Goal: Obtain resource: Obtain resource

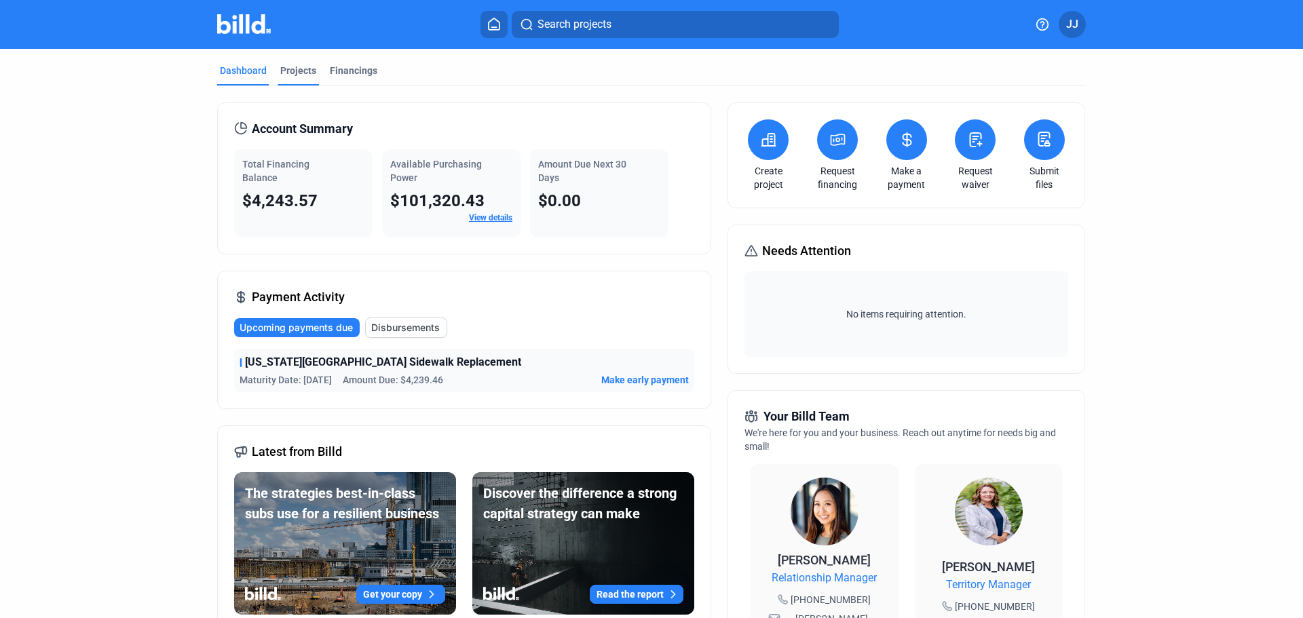
click at [282, 66] on div "Projects" at bounding box center [298, 71] width 36 height 14
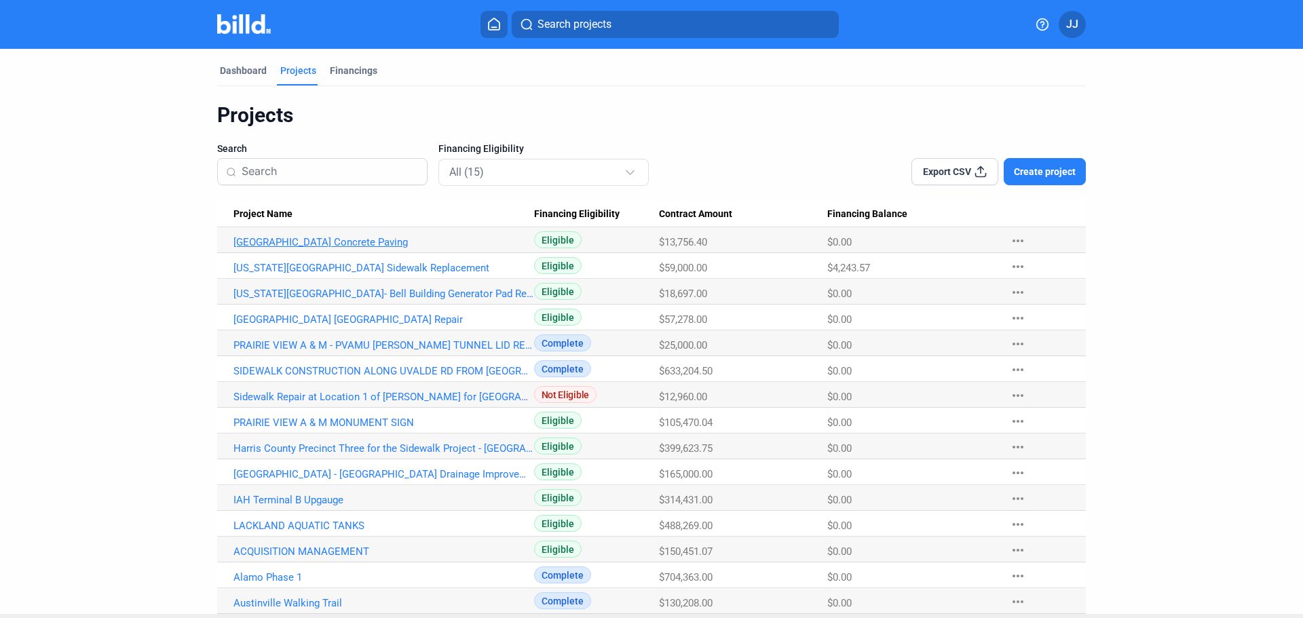
click at [385, 241] on link "[GEOGRAPHIC_DATA] Concrete Paving" at bounding box center [383, 242] width 301 height 12
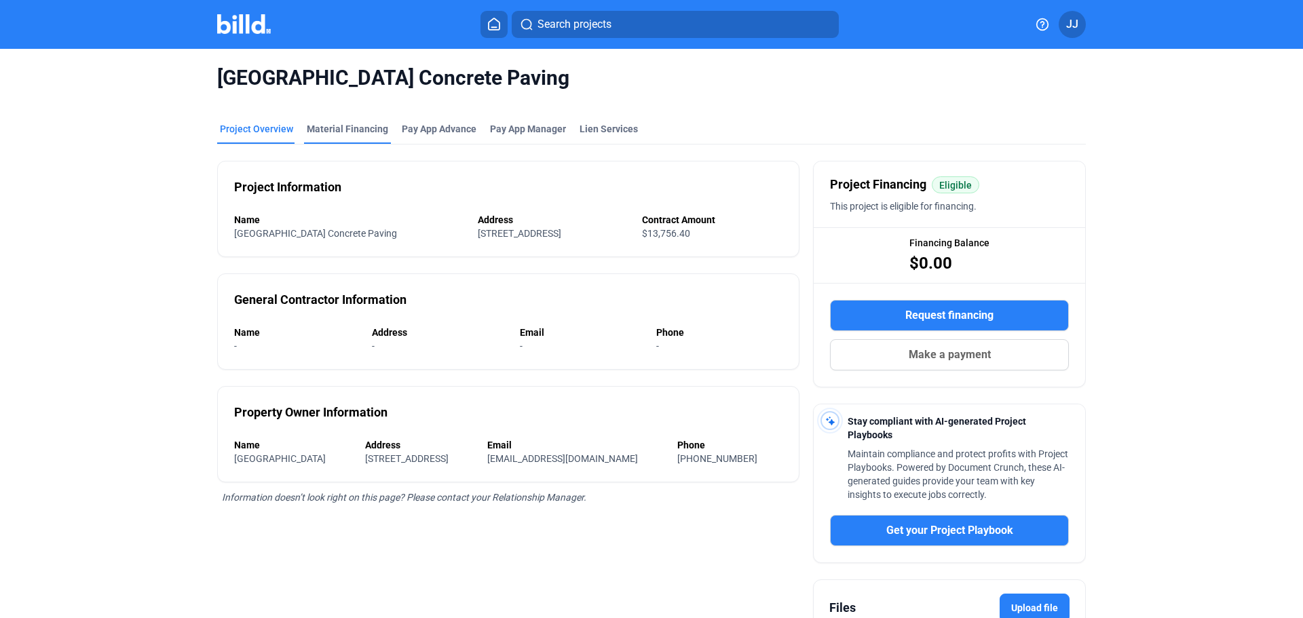
click at [342, 132] on div "Material Financing" at bounding box center [347, 129] width 81 height 14
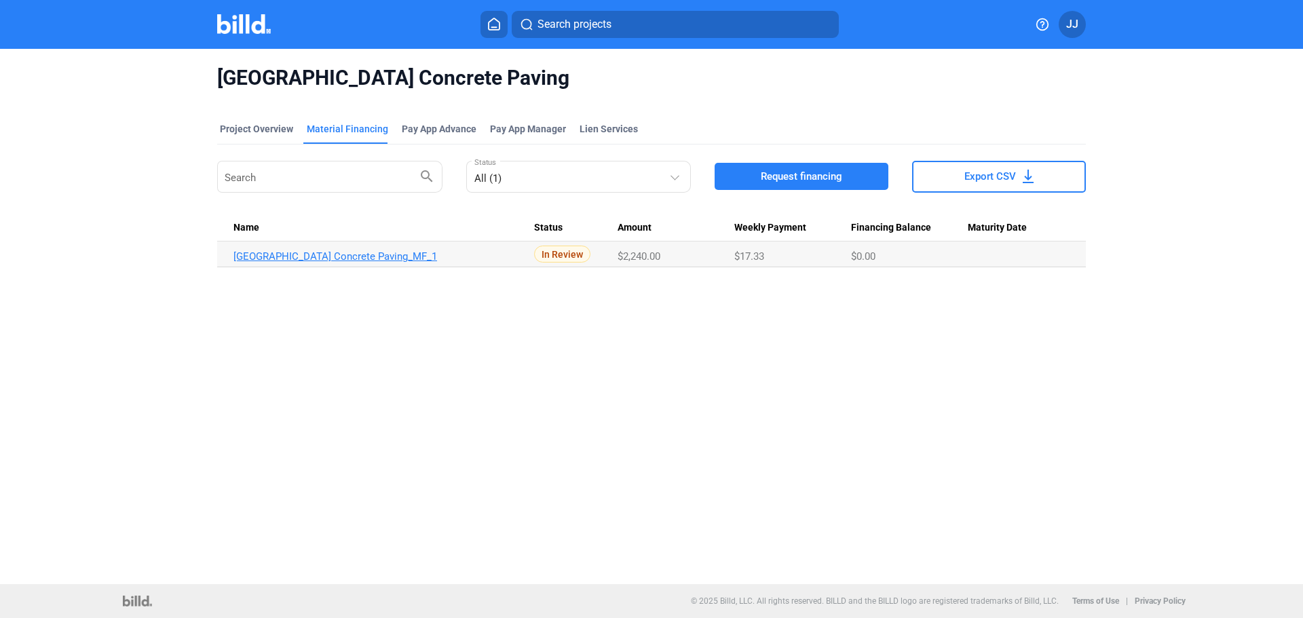
click at [370, 258] on link "[GEOGRAPHIC_DATA] Concrete Paving_MF_1" at bounding box center [383, 256] width 301 height 12
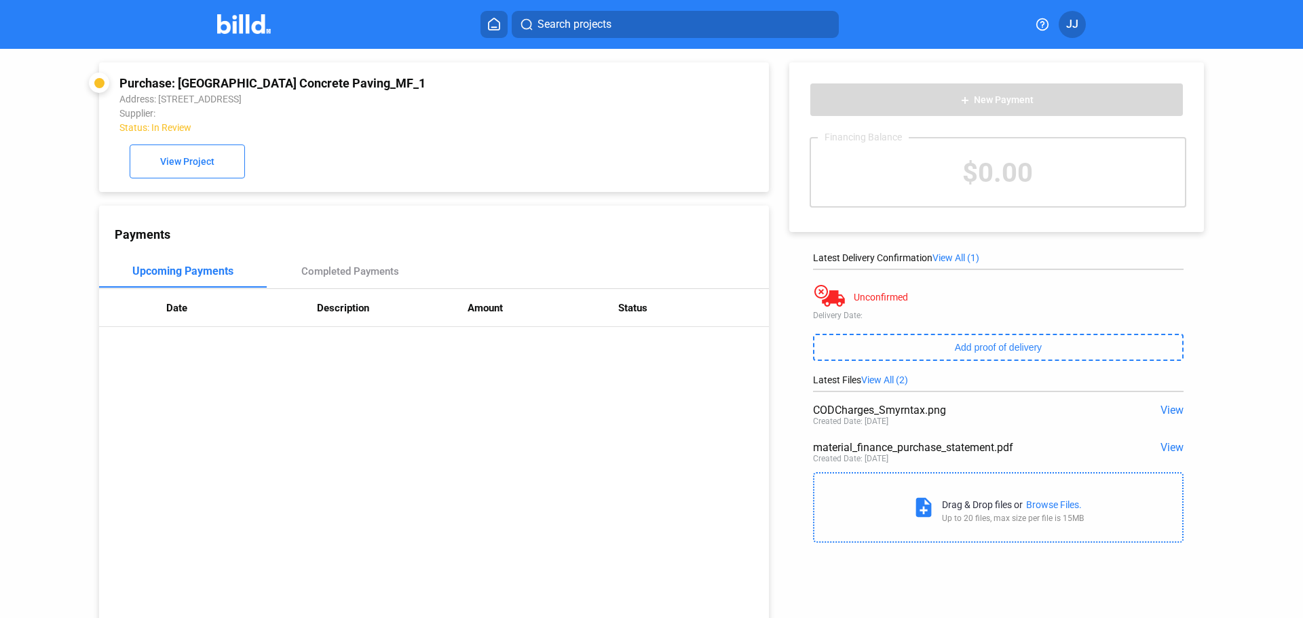
click at [1164, 410] on span "View" at bounding box center [1171, 410] width 23 height 13
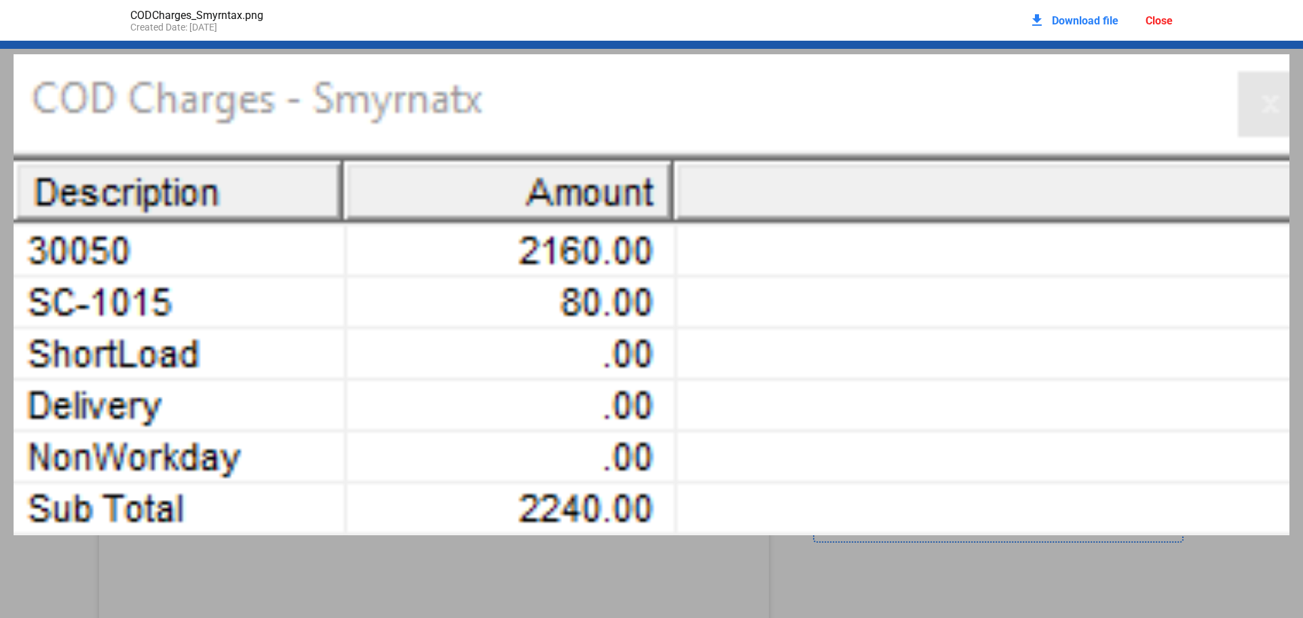
click at [406, 588] on div "CODCharges_Smyrntax.png Created Date: [DATE] download Download file Close" at bounding box center [651, 309] width 1303 height 618
click at [1154, 25] on div "Close" at bounding box center [1158, 20] width 27 height 13
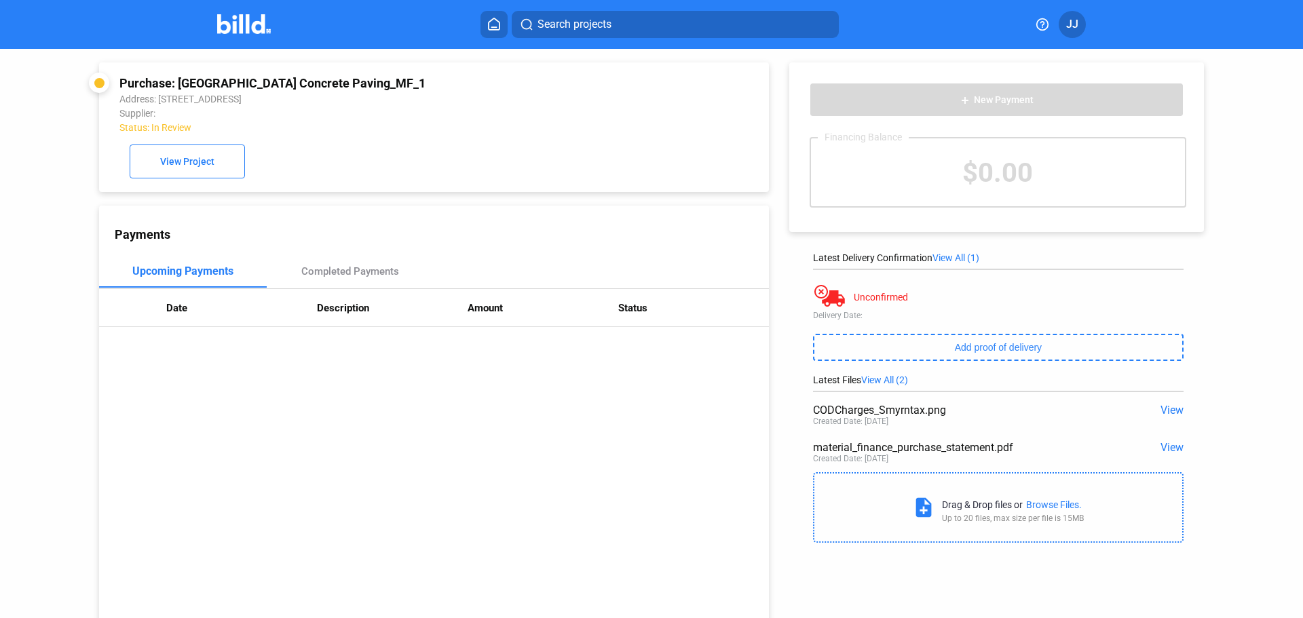
click at [1170, 449] on span "View" at bounding box center [1171, 447] width 23 height 13
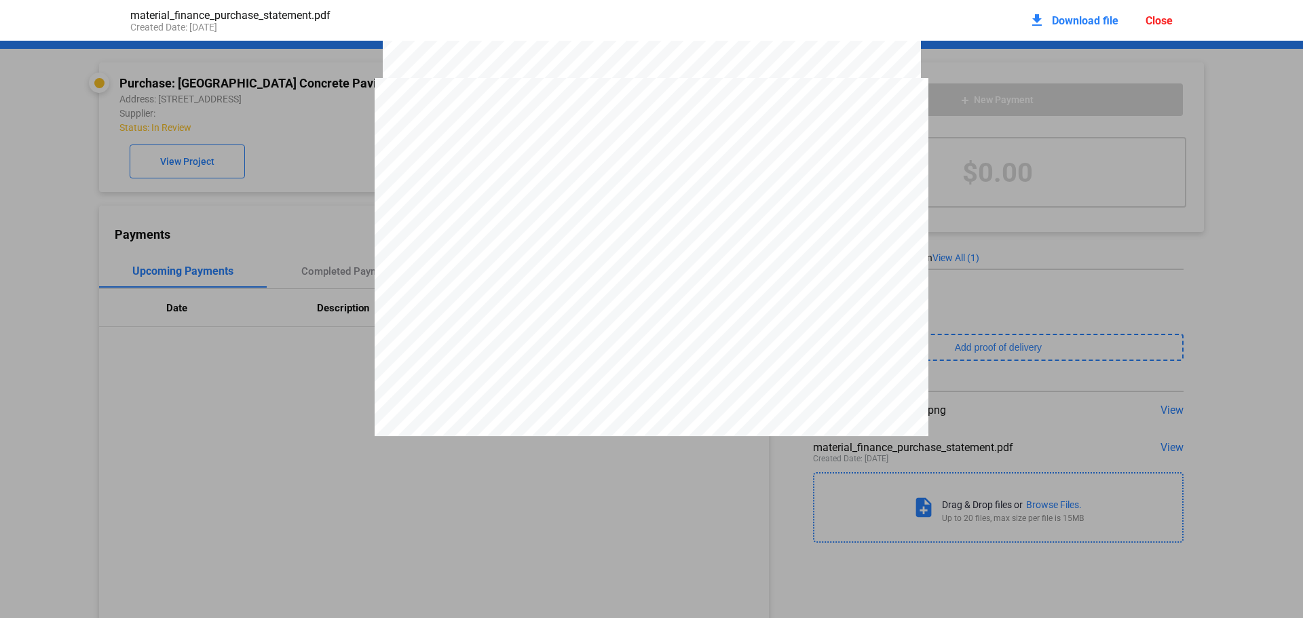
scroll to position [2369, 0]
click at [672, 462] on pdf-viewer "PURCHASE STATEMENT This PURCHASE STATEMENT is being executed and delivered purs…" at bounding box center [651, 288] width 1303 height 495
click at [1160, 18] on div "Close" at bounding box center [1158, 20] width 27 height 13
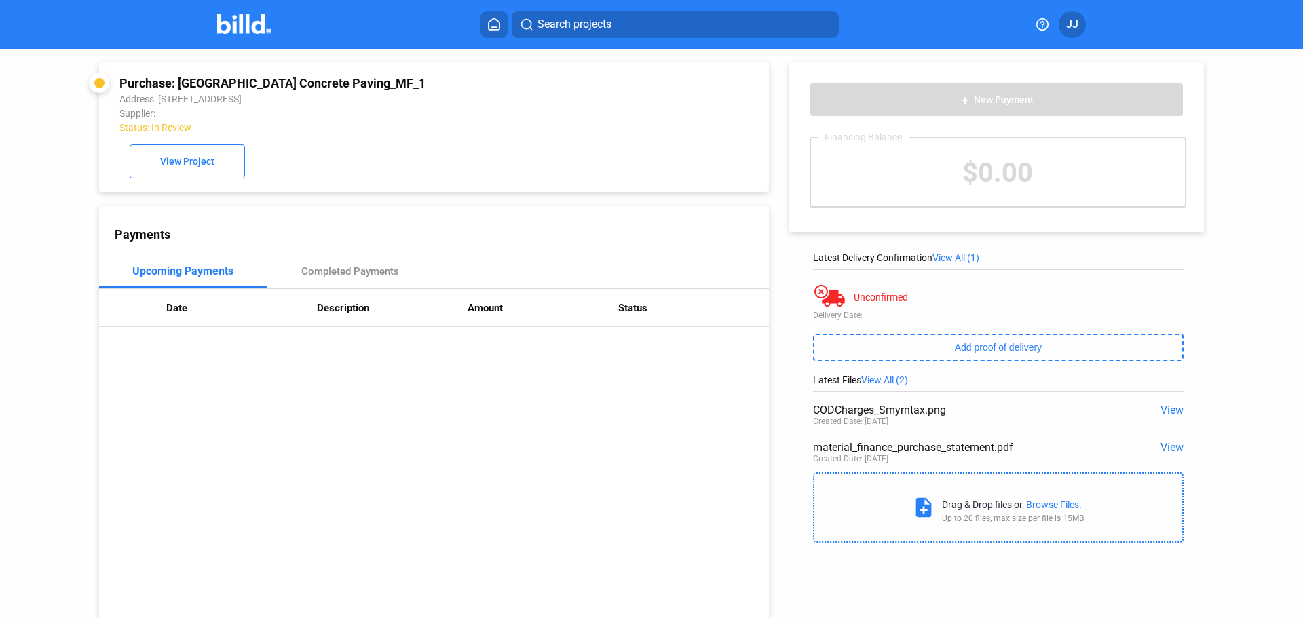
drag, startPoint x: 809, startPoint y: 413, endPoint x: 951, endPoint y: 413, distance: 141.8
click at [951, 413] on div "CODCharges_Smyrntax.png" at bounding box center [961, 410] width 297 height 13
drag, startPoint x: 811, startPoint y: 450, endPoint x: 1013, endPoint y: 448, distance: 202.2
click at [1013, 448] on div "material_finance_purchase_statement.pdf" at bounding box center [961, 447] width 297 height 13
